Goal: Find specific page/section: Find specific page/section

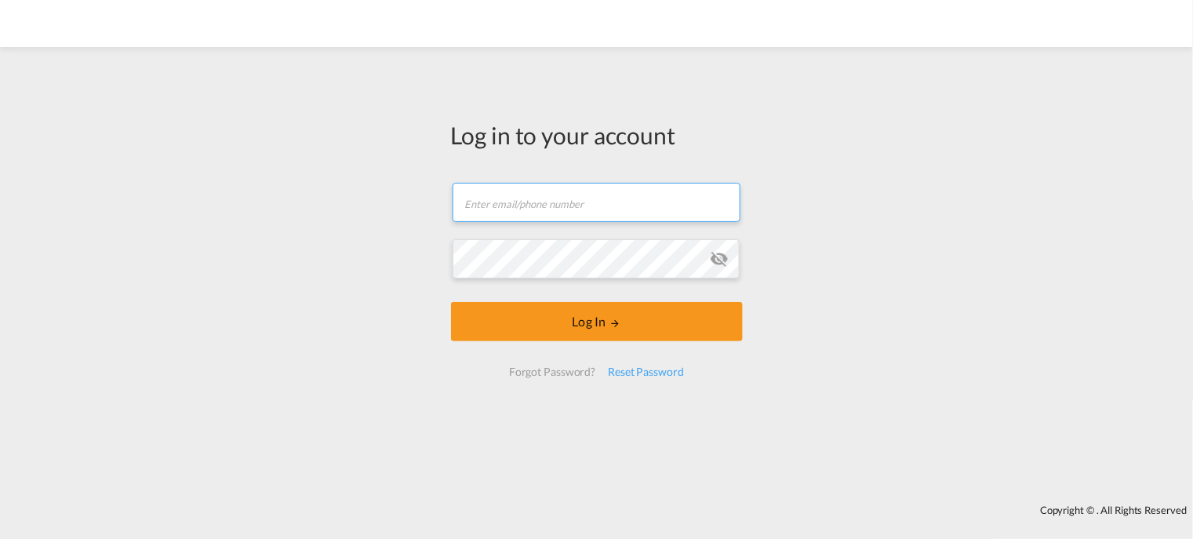
type input "[EMAIL_ADDRESS][DOMAIN_NAME]"
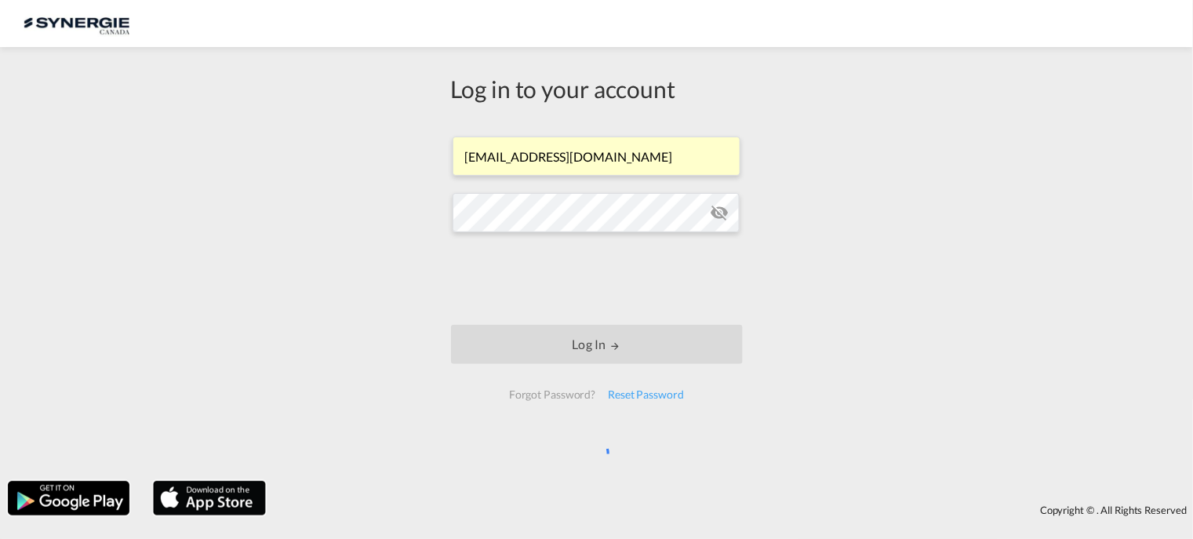
click at [331, 249] on div "Log in to your account ocean@gosynergie.com Log In Forgot Password? Reset Passw…" at bounding box center [596, 264] width 1193 height 418
click at [720, 216] on md-icon "icon-eye-off" at bounding box center [719, 212] width 19 height 19
click at [896, 278] on div "Log in to your account ocean@gosynergie.com Log In Forgot Password? Reset Passw…" at bounding box center [596, 264] width 1193 height 418
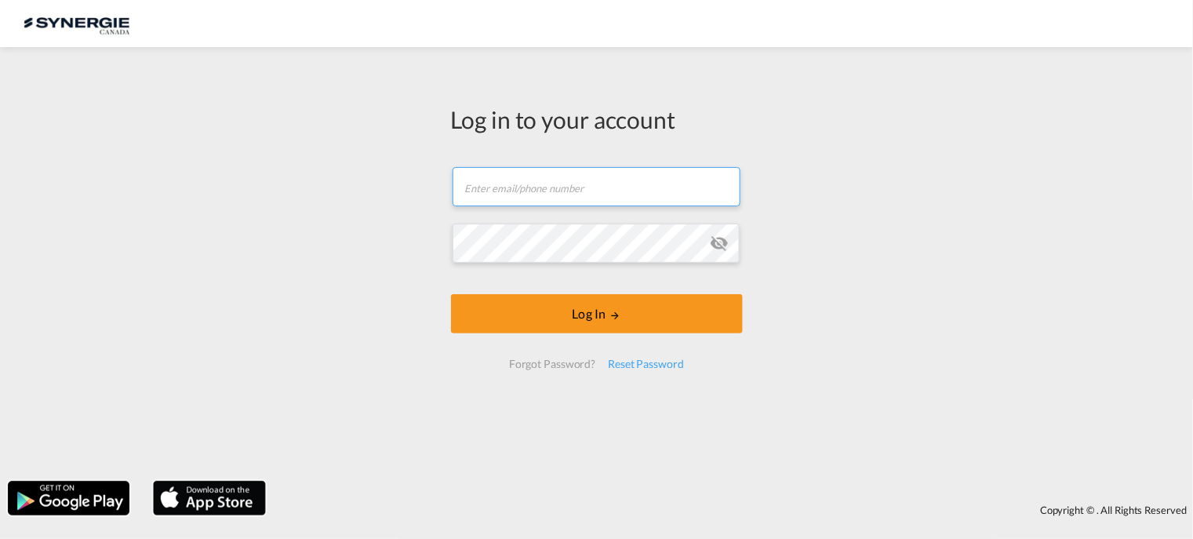
click at [633, 187] on input "text" at bounding box center [597, 186] width 288 height 39
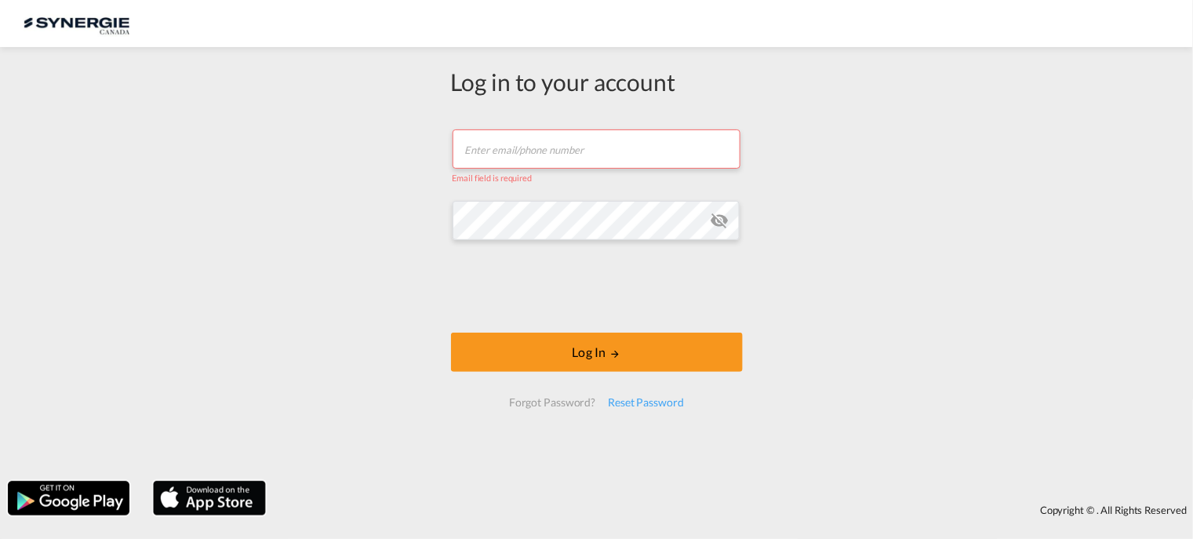
type input "[EMAIL_ADDRESS][DOMAIN_NAME]"
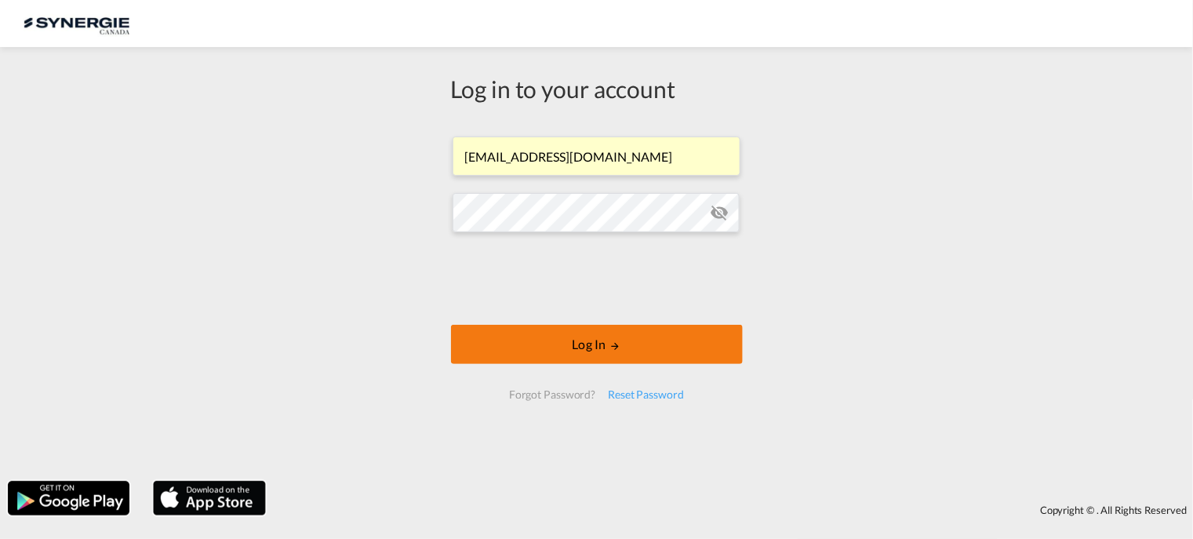
click at [596, 347] on button "Log In" at bounding box center [597, 344] width 292 height 39
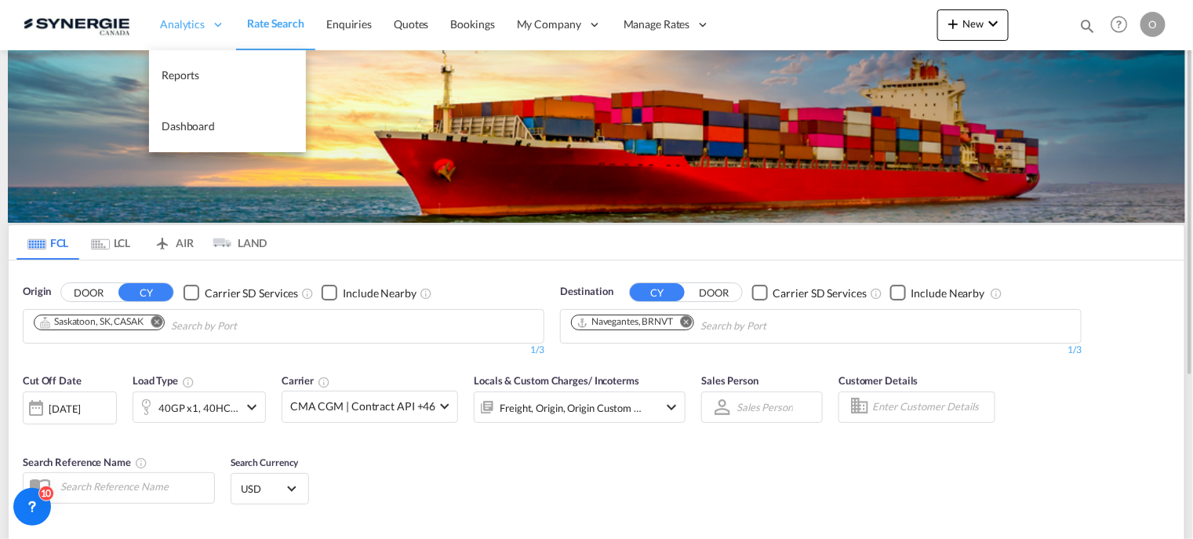
click at [202, 28] on span "Analytics" at bounding box center [182, 24] width 45 height 16
click at [200, 79] on link "Reports" at bounding box center [227, 75] width 157 height 51
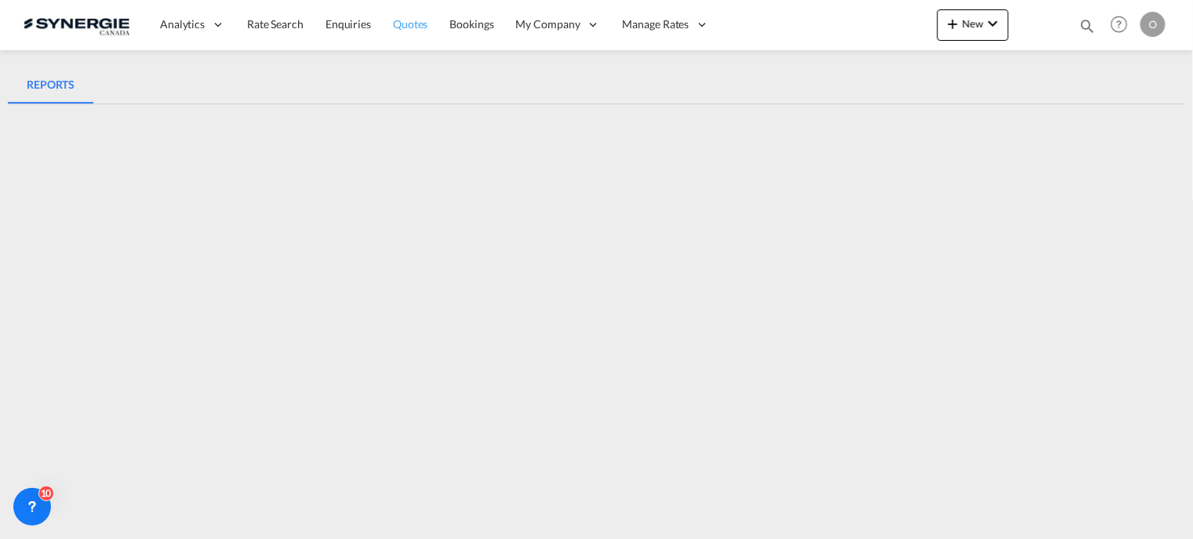
click at [421, 26] on span "Quotes" at bounding box center [410, 23] width 35 height 13
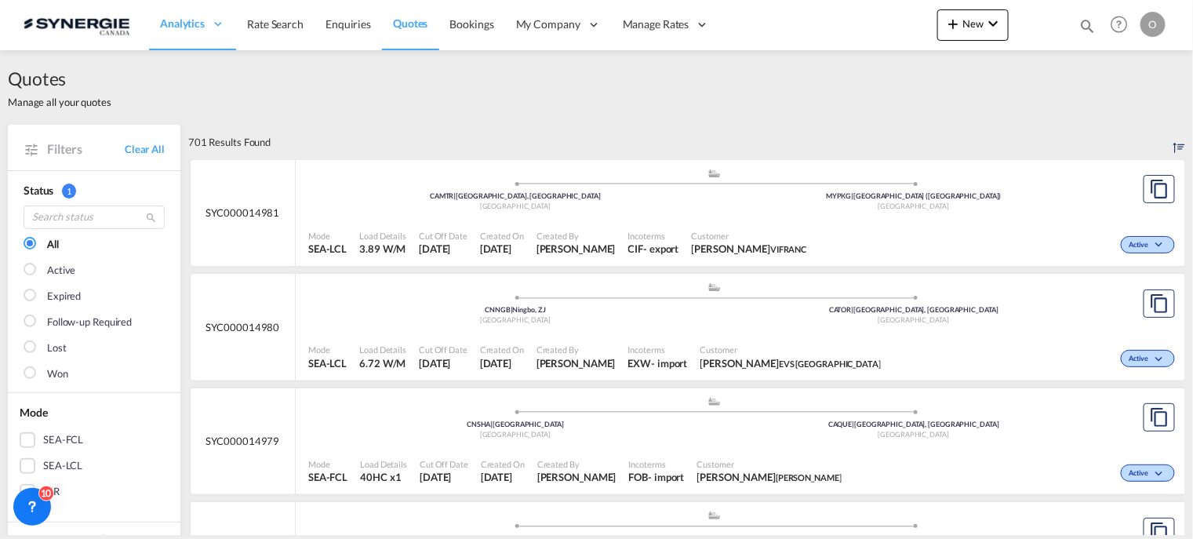
scroll to position [78, 0]
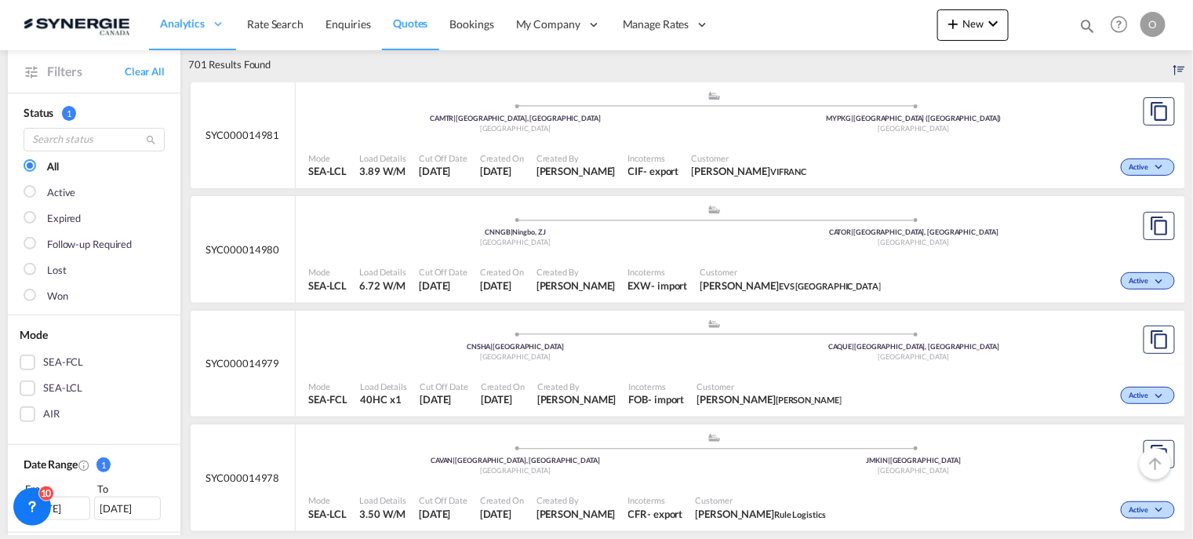
click at [71, 218] on div "Expired" at bounding box center [64, 219] width 34 height 16
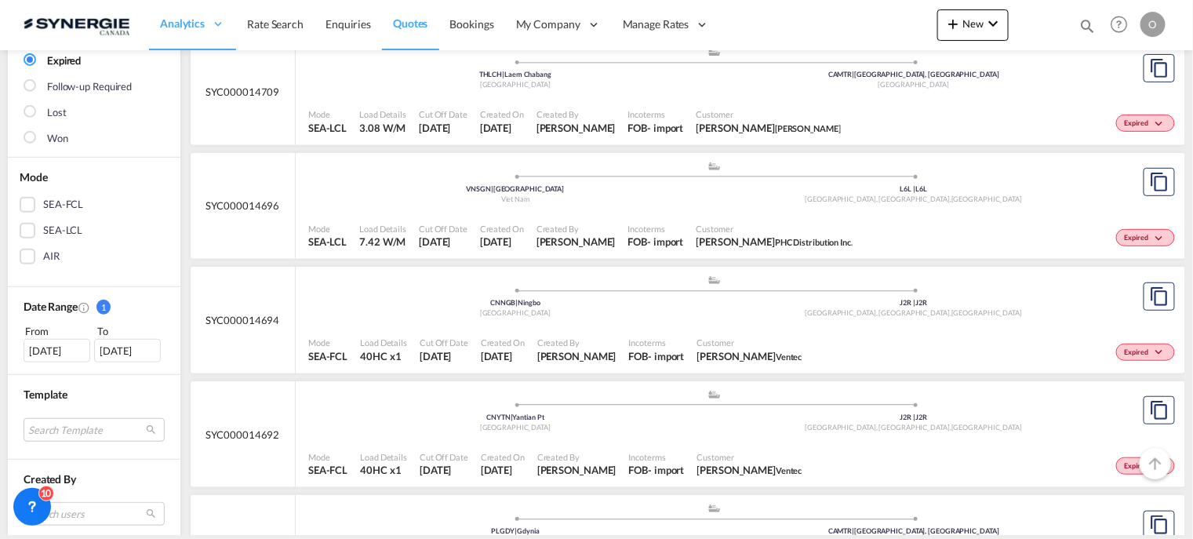
scroll to position [314, 0]
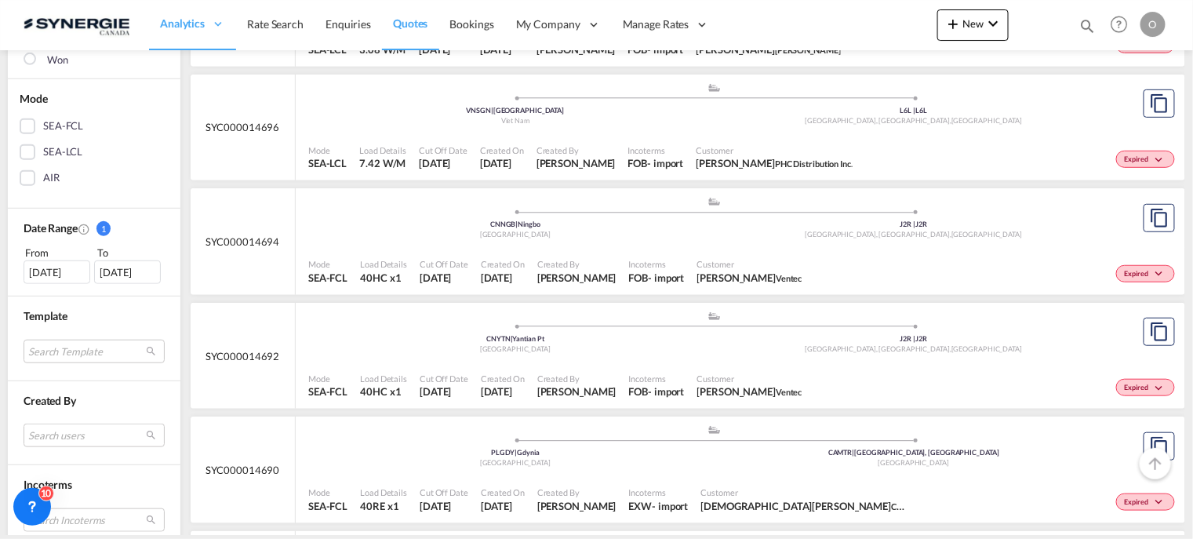
click at [80, 284] on div "Date Range 1 From To [DATE] [DATE] From: [DATE] To: [DATE] August January Febru…" at bounding box center [94, 253] width 173 height 88
click at [80, 275] on div "[DATE]" at bounding box center [57, 272] width 67 height 24
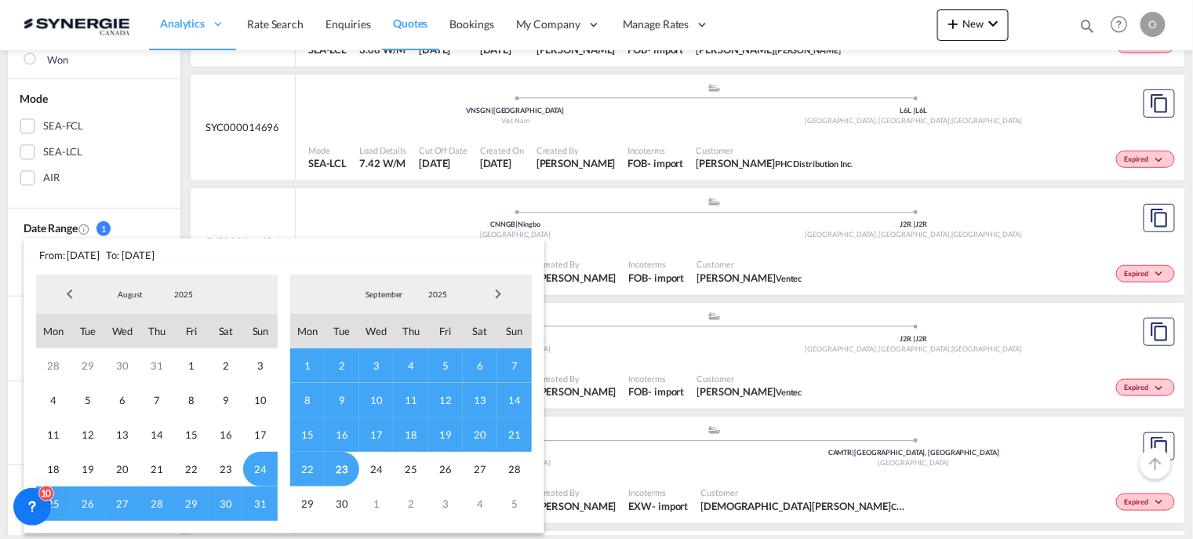
click at [64, 290] on span "Previous Month" at bounding box center [69, 293] width 31 height 31
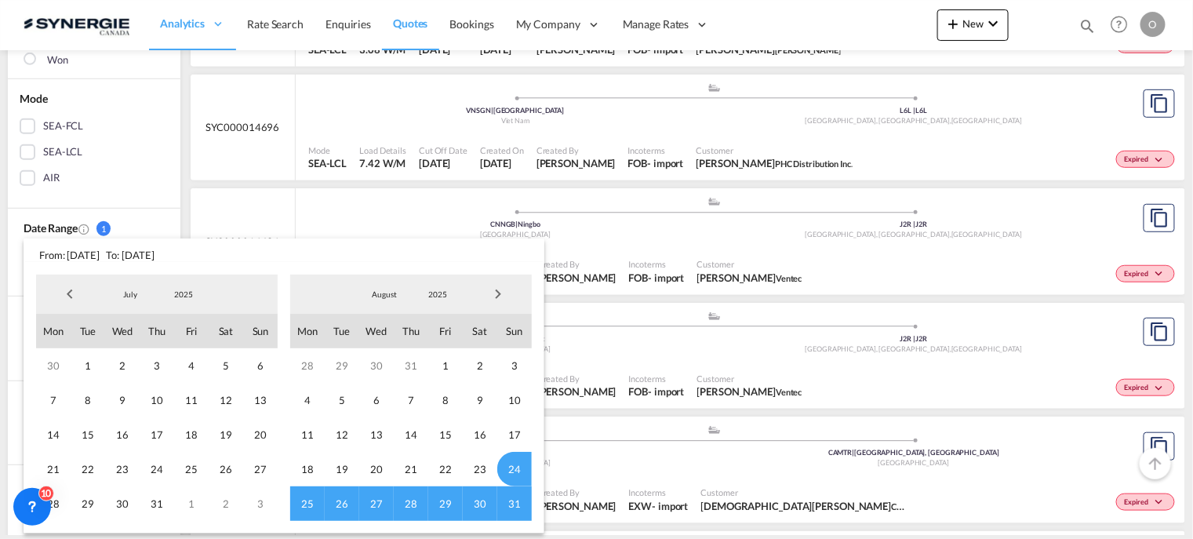
click at [64, 290] on span "Previous Month" at bounding box center [69, 293] width 31 height 31
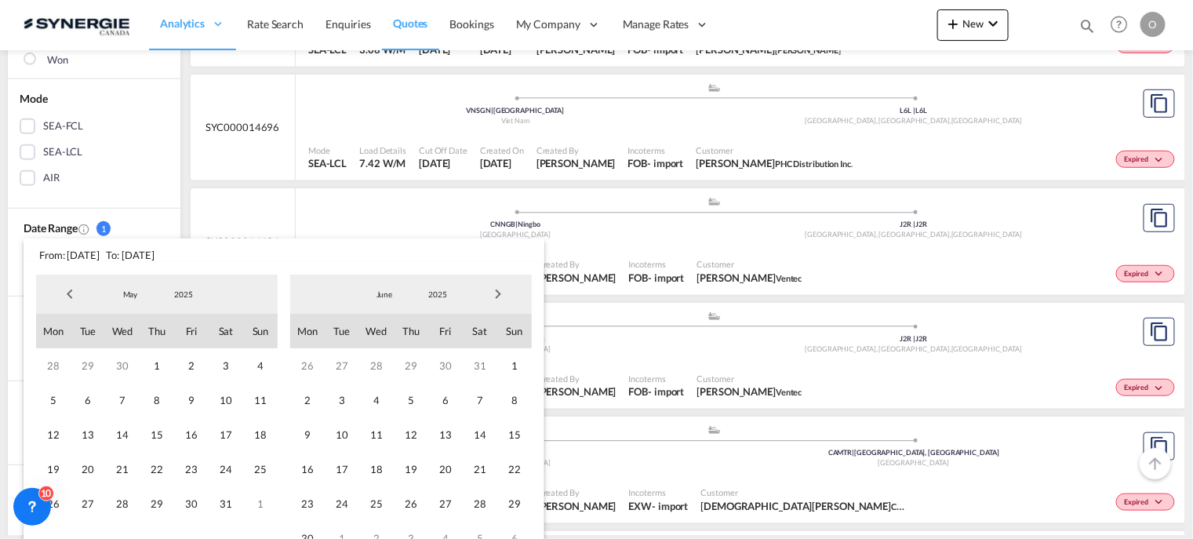
click at [64, 290] on span "Previous Month" at bounding box center [69, 293] width 31 height 31
click at [233, 502] on span "1" at bounding box center [226, 503] width 35 height 35
click at [498, 291] on span "Next Month" at bounding box center [497, 293] width 31 height 31
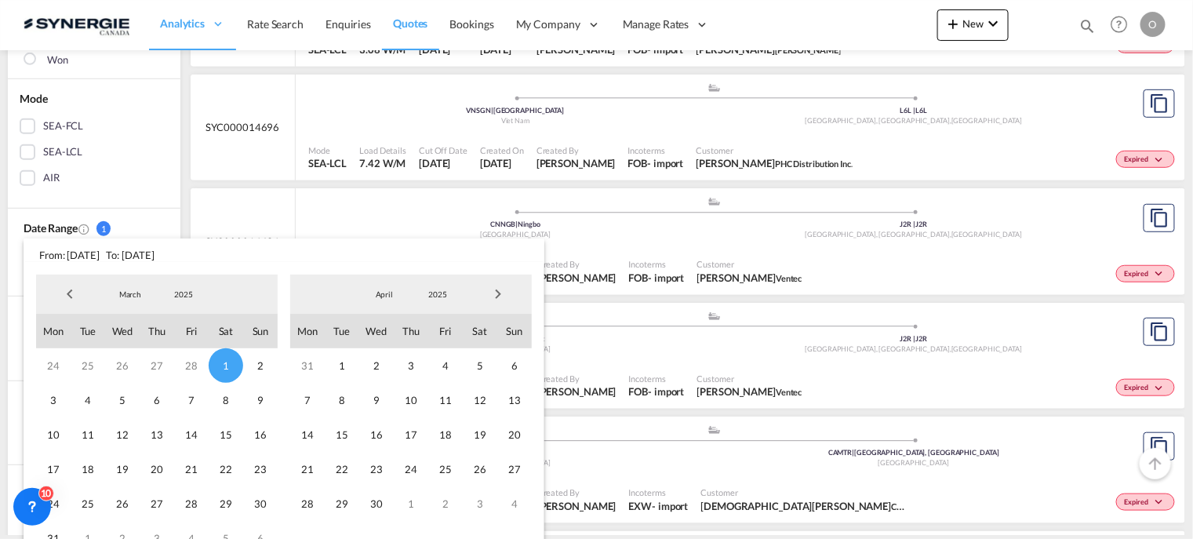
click at [503, 289] on span "Next Month" at bounding box center [497, 293] width 31 height 31
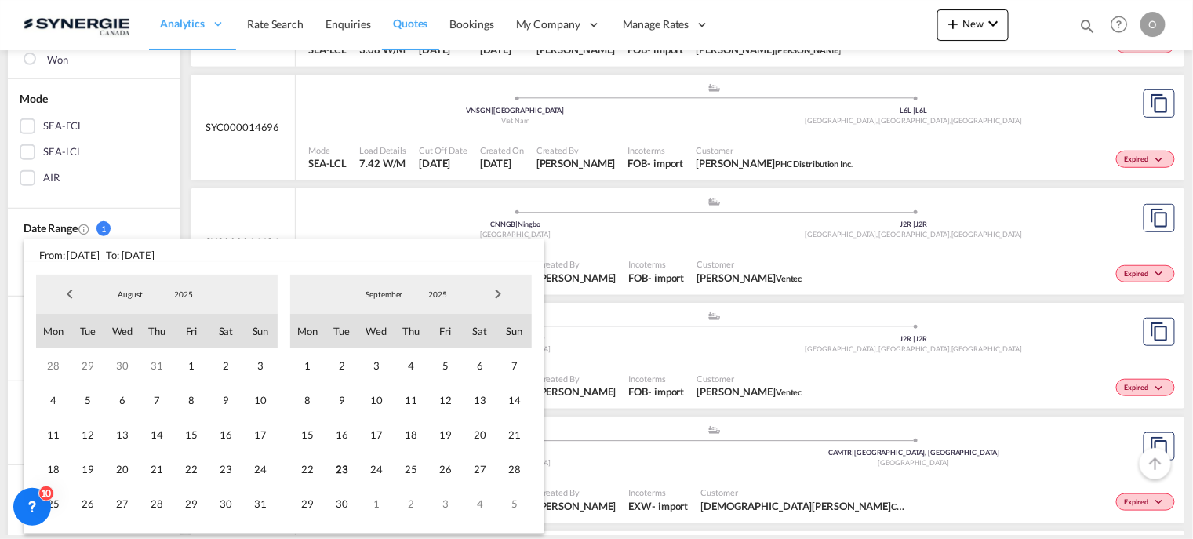
click at [503, 289] on span "Next Month" at bounding box center [497, 293] width 31 height 31
click at [477, 500] on span "1" at bounding box center [480, 503] width 35 height 35
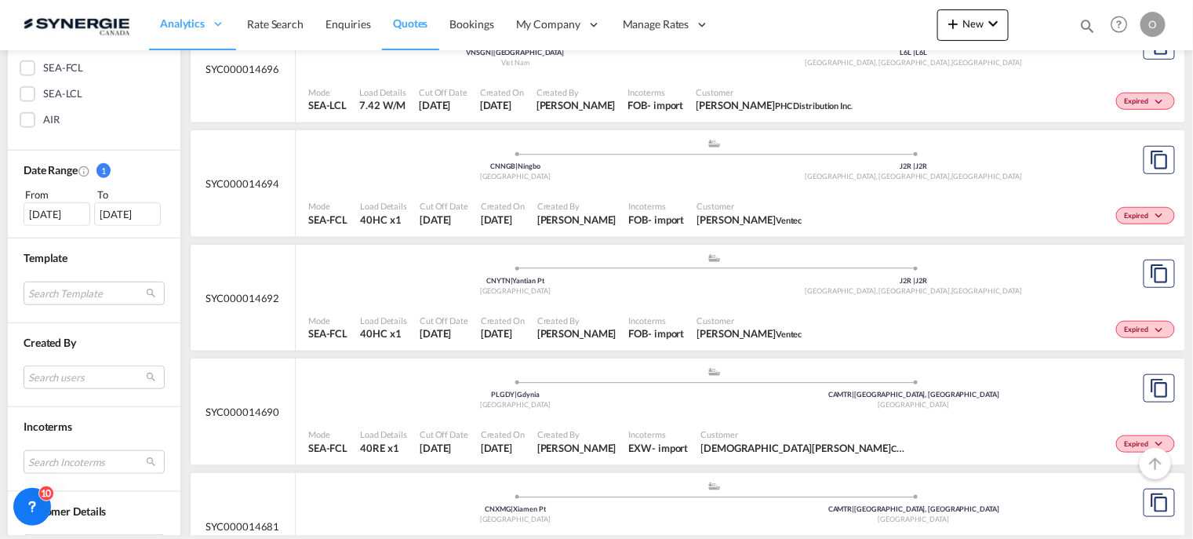
scroll to position [392, 0]
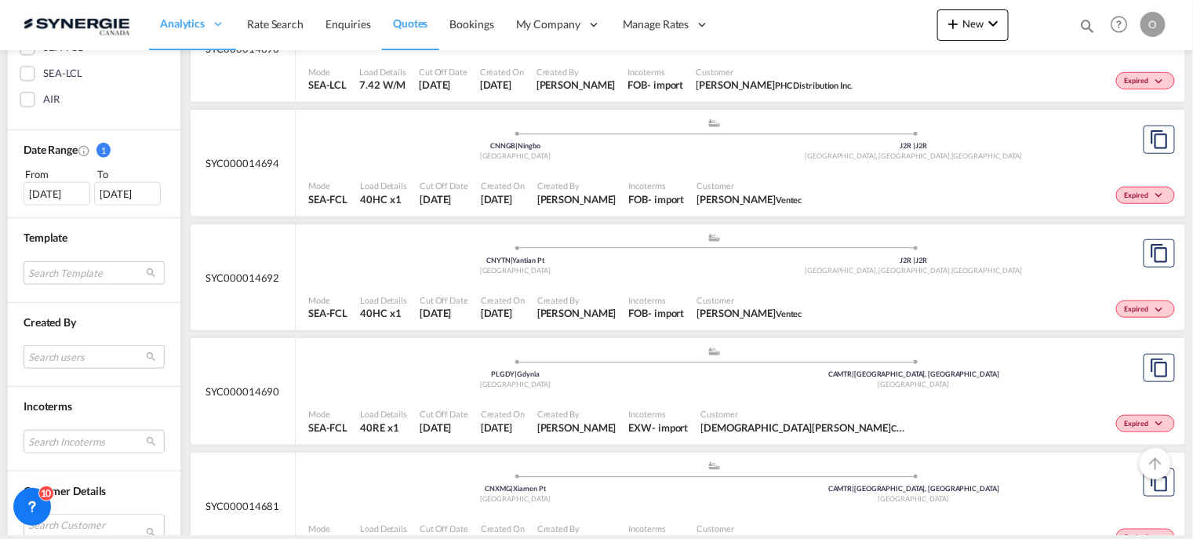
click at [146, 268] on md-select "Search Template *new* ubv italy consol lcl [PERSON_NAME] | [DATE] *new* fcl fre…" at bounding box center [94, 273] width 141 height 24
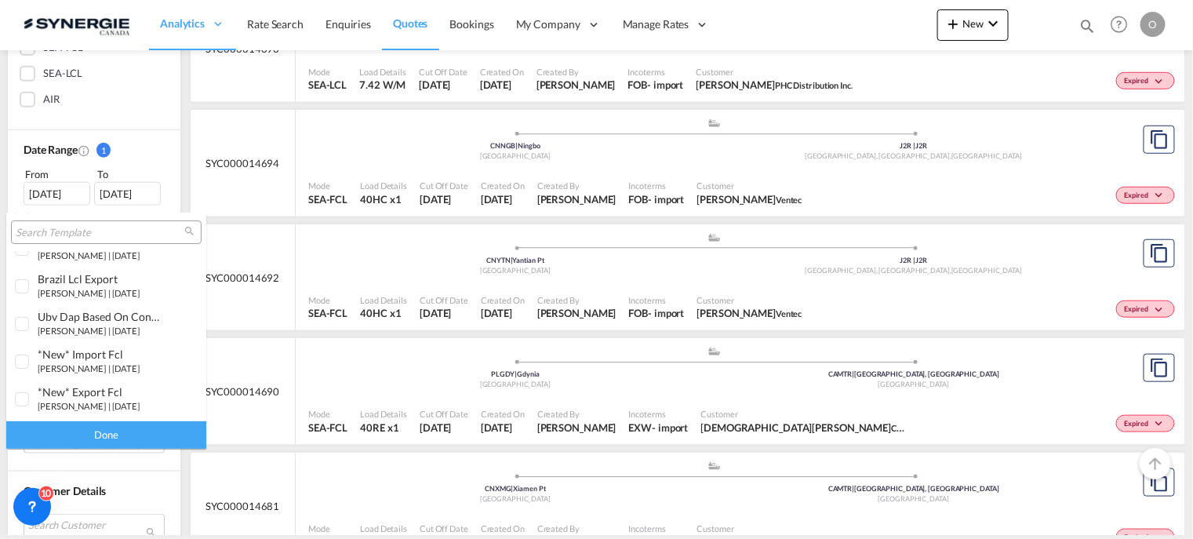
scroll to position [0, 0]
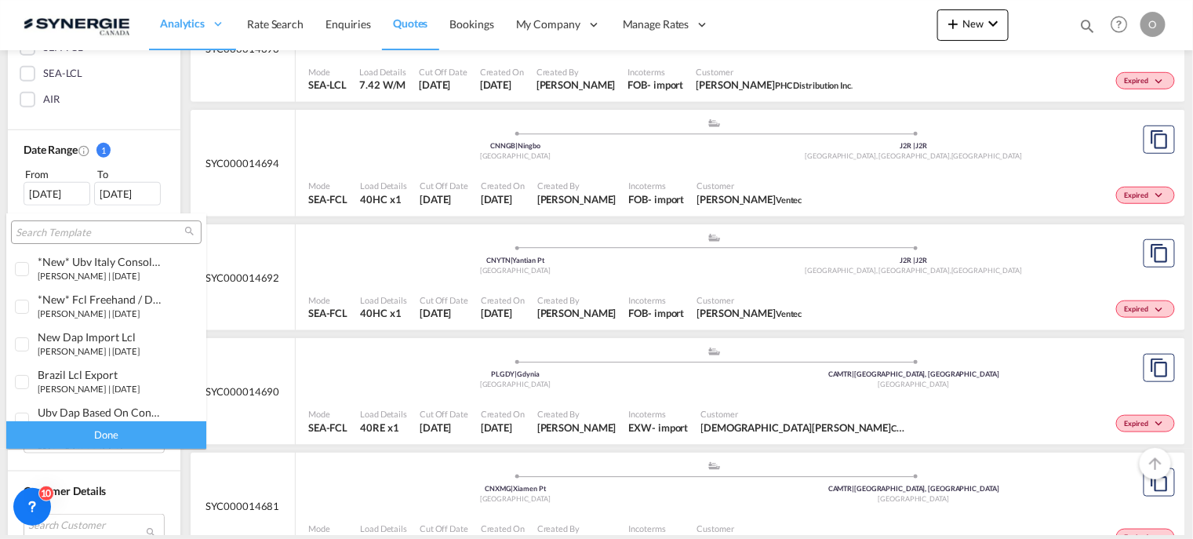
click at [176, 162] on md-backdrop at bounding box center [596, 269] width 1193 height 539
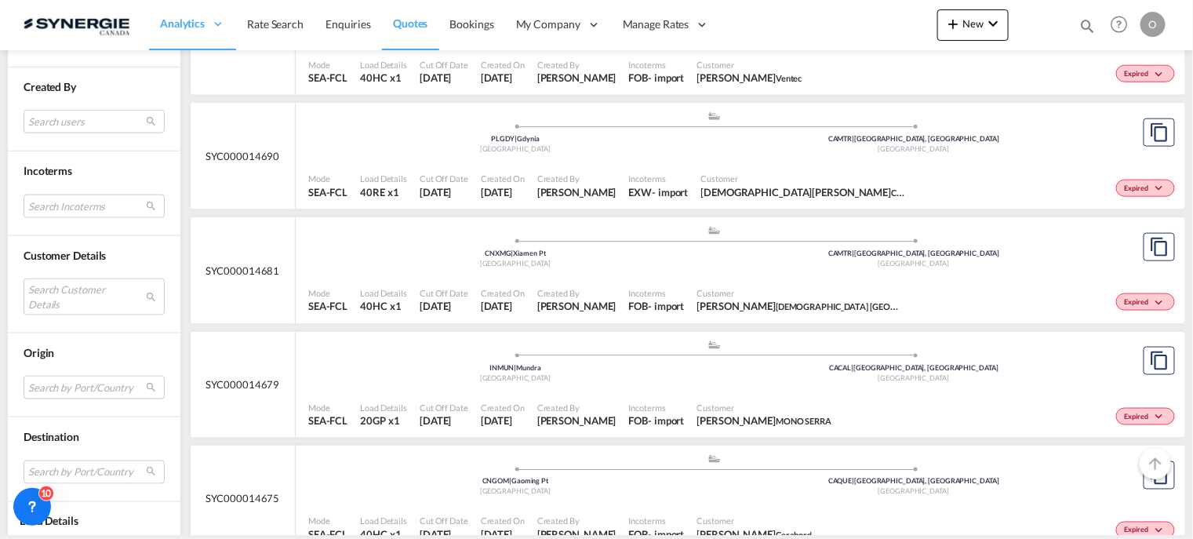
scroll to position [706, 0]
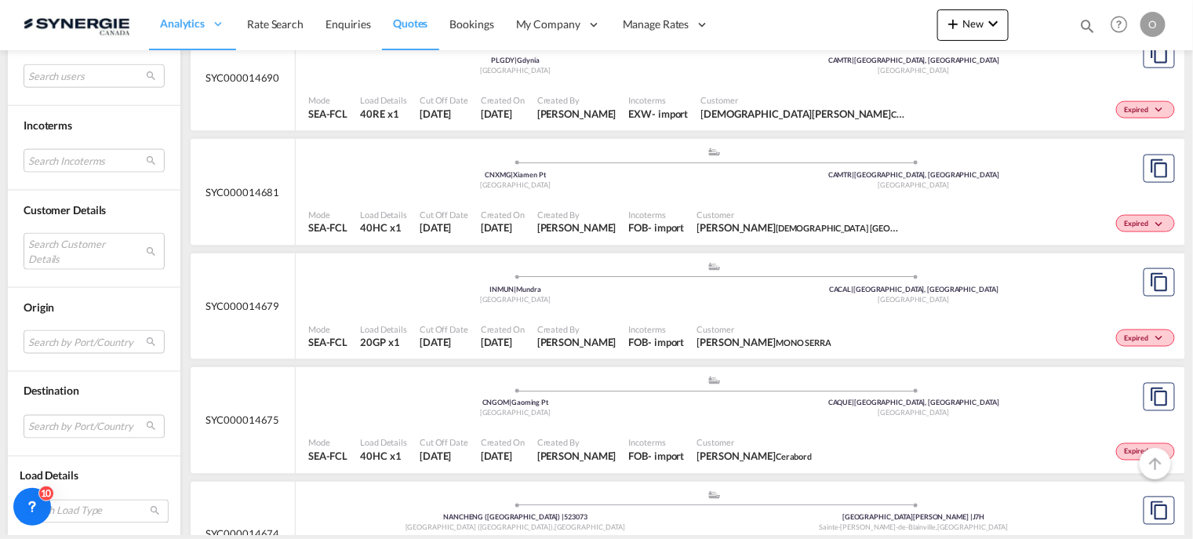
click at [160, 503] on md-select "Search Load Type 20GP 40GP 40HC 45HC 20RE 40RE 40HR 20OT 40OT 20FR 40FR 40NR 20…" at bounding box center [94, 511] width 149 height 24
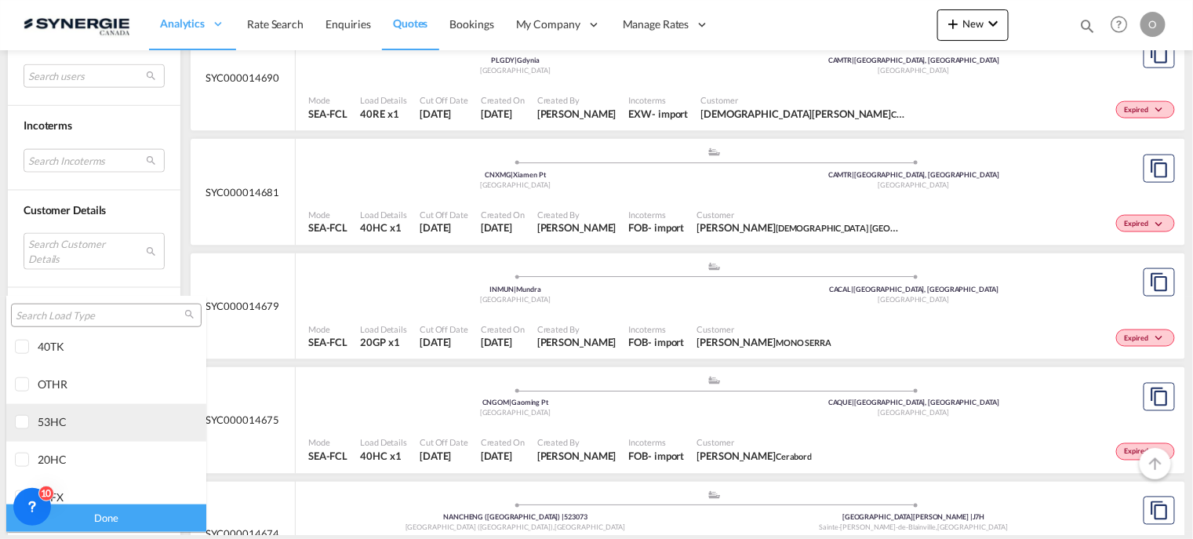
scroll to position [582, 0]
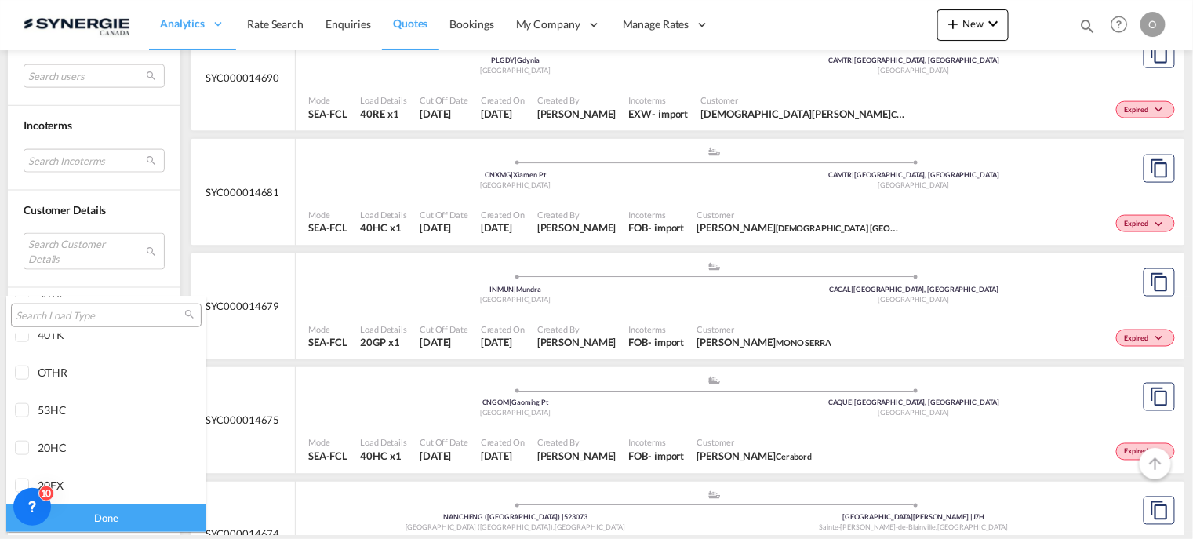
click at [165, 274] on md-backdrop at bounding box center [596, 269] width 1193 height 539
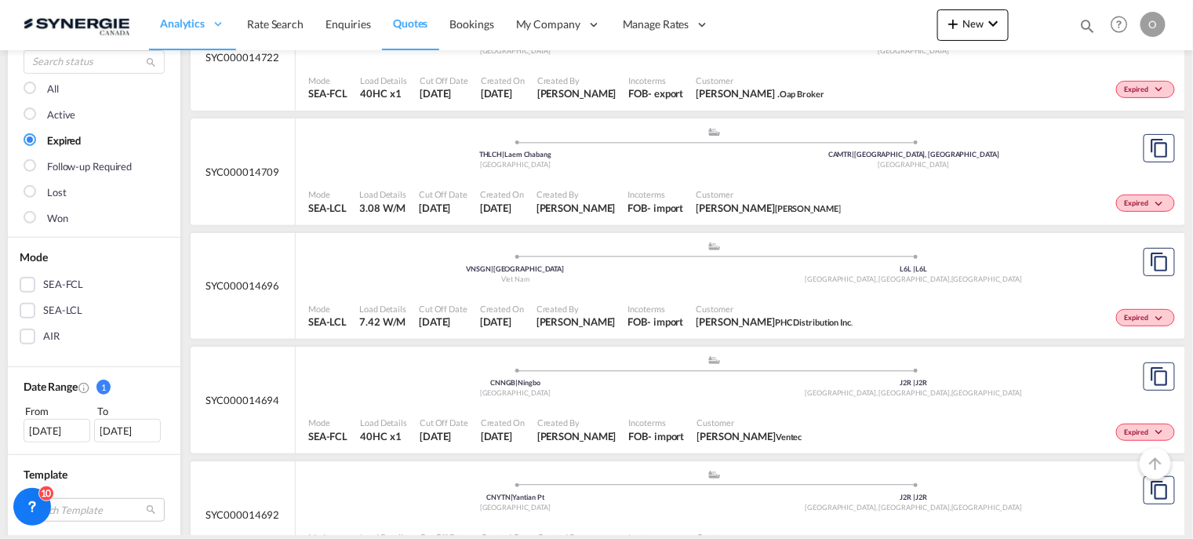
scroll to position [0, 0]
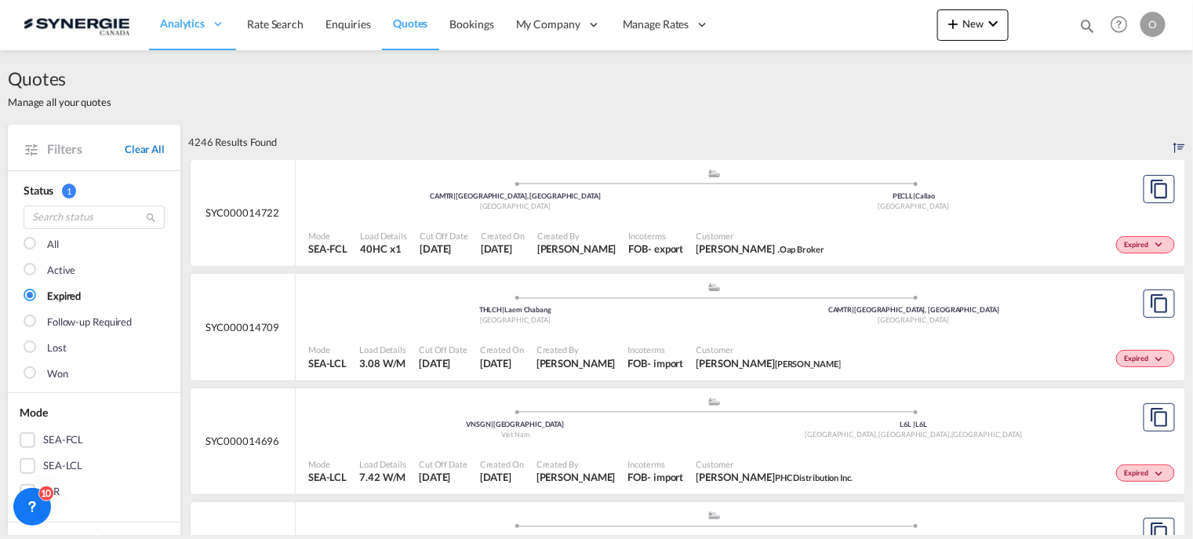
click at [156, 144] on link "Clear All" at bounding box center [145, 149] width 40 height 14
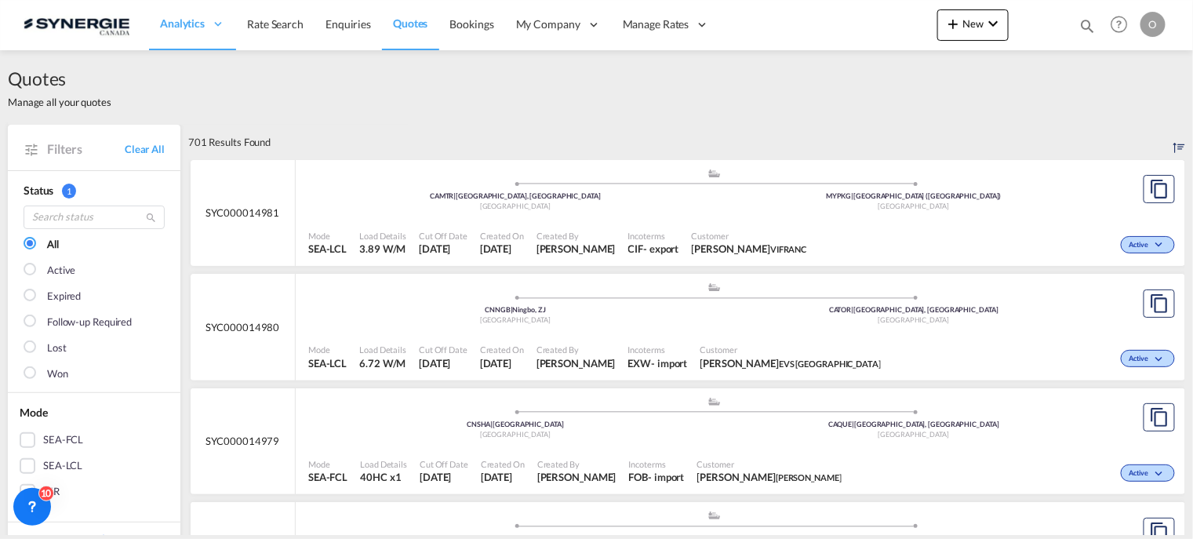
click at [1085, 24] on md-icon "icon-magnify" at bounding box center [1087, 25] width 17 height 17
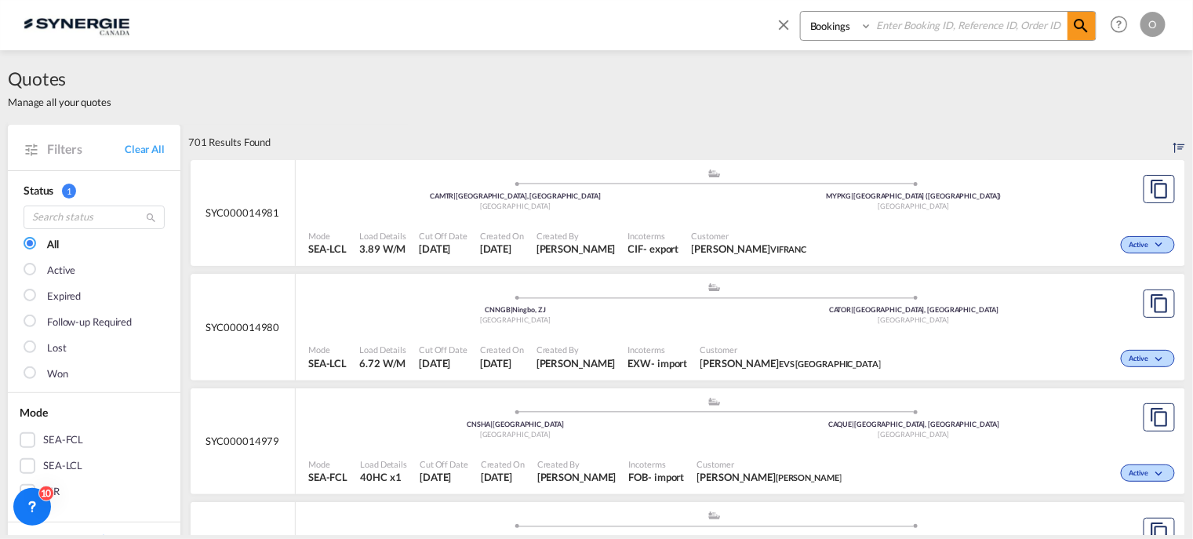
click at [871, 27] on select "Bookings Quotes Enquiries" at bounding box center [838, 26] width 75 height 28
select select "Quotes"
click at [801, 12] on select "Bookings Quotes Enquiries" at bounding box center [838, 26] width 75 height 28
click at [911, 30] on input at bounding box center [969, 25] width 195 height 27
type input "bulk"
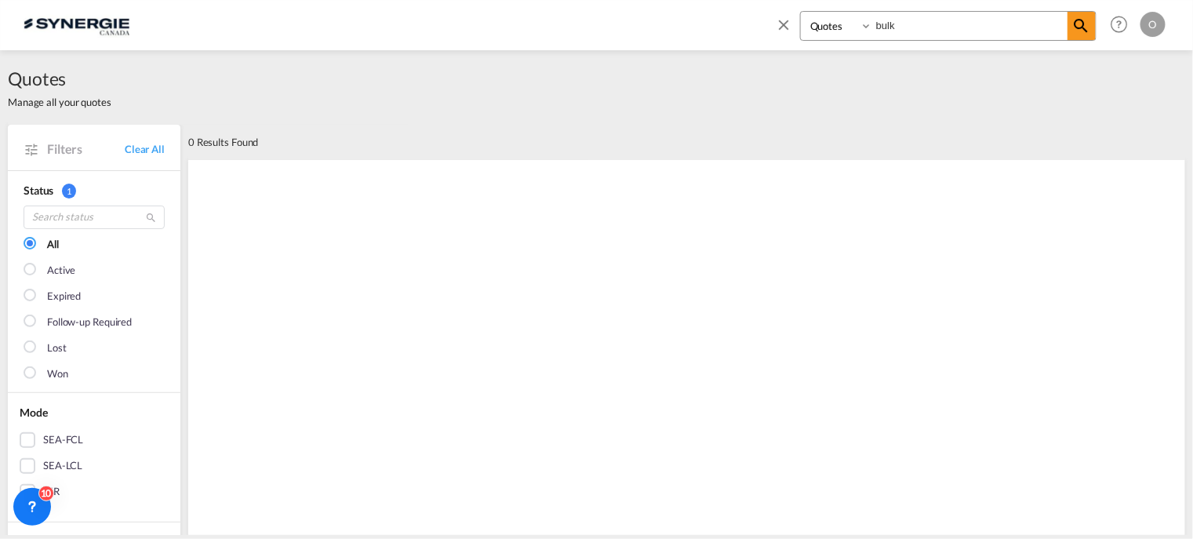
click at [62, 35] on img at bounding box center [77, 24] width 106 height 35
click at [53, 89] on span "Quotes" at bounding box center [60, 78] width 104 height 25
click at [783, 27] on md-icon "icon-close" at bounding box center [783, 24] width 17 height 17
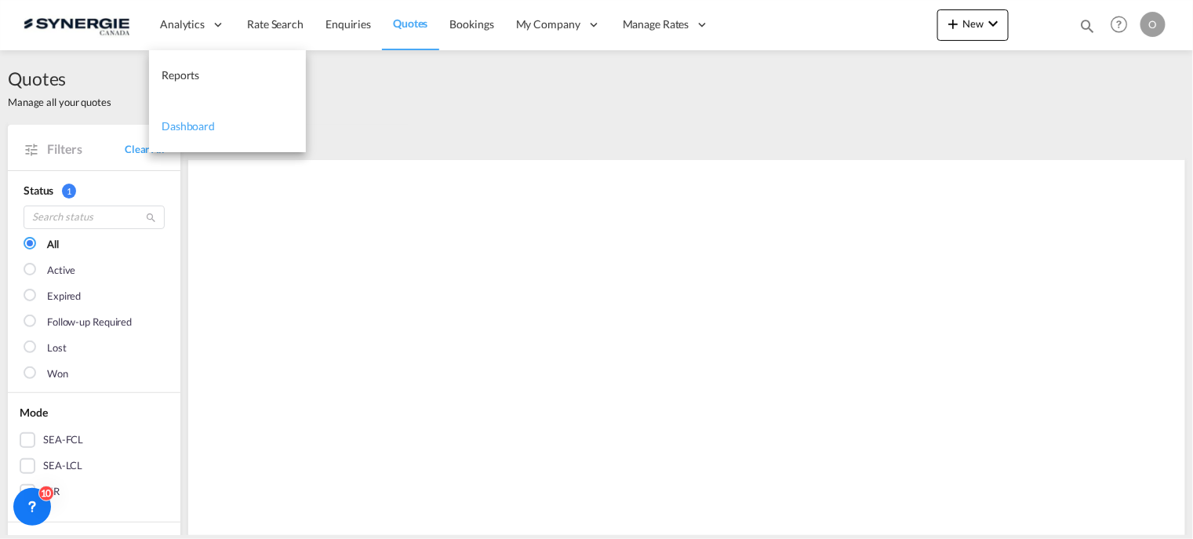
click at [189, 121] on span "Dashboard" at bounding box center [188, 125] width 53 height 13
